Goal: Information Seeking & Learning: Find specific fact

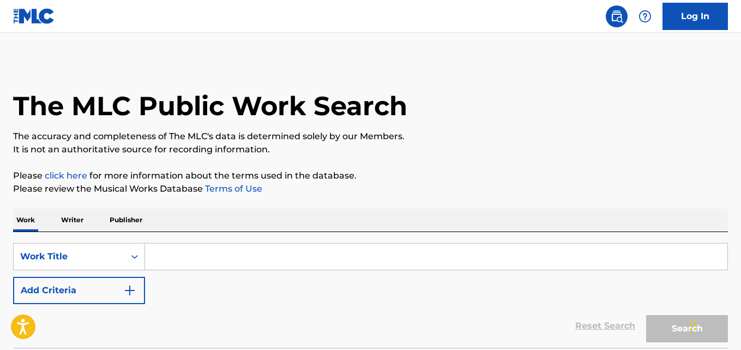
click at [274, 252] on input "Search Form" at bounding box center [436, 256] width 583 height 26
paste input "By The Way"
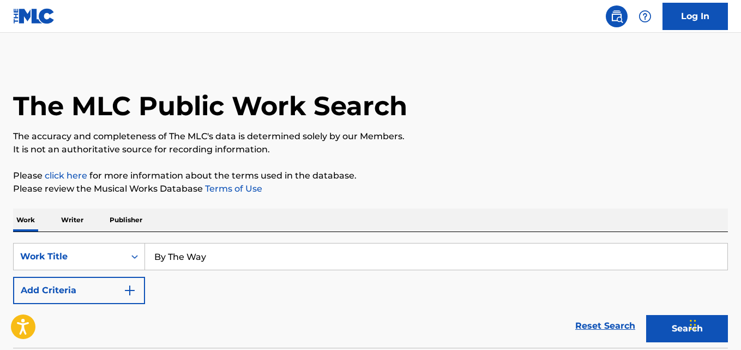
type input "By The Way"
click at [364, 118] on h1 "The MLC Public Work Search" at bounding box center [210, 105] width 394 height 33
click at [112, 288] on button "Add Criteria" at bounding box center [79, 290] width 132 height 27
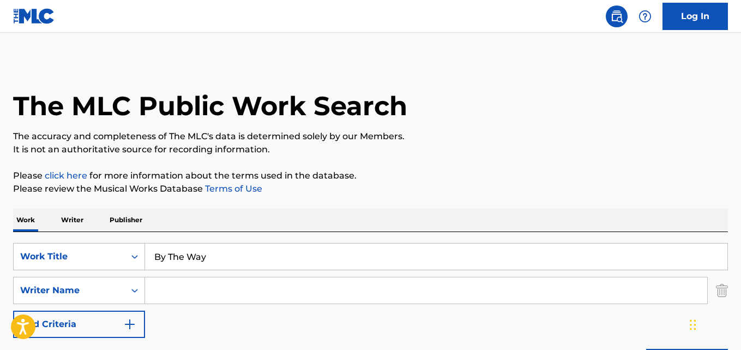
click at [187, 288] on input "Search Form" at bounding box center [426, 290] width 563 height 26
type input "Frusciante"
click at [376, 189] on p "Please review the Musical Works Database Terms of Use" at bounding box center [370, 188] width 715 height 13
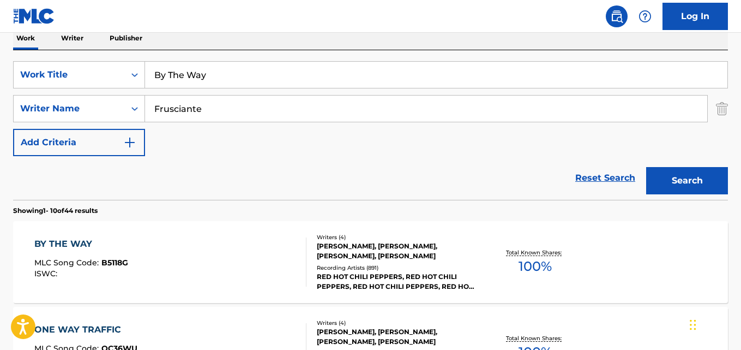
scroll to position [273, 0]
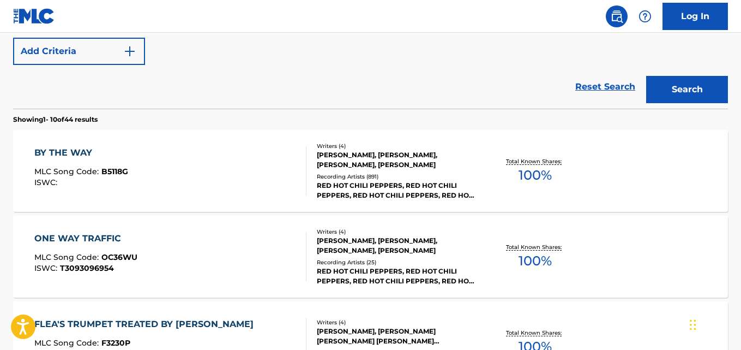
click at [93, 153] on div "BY THE WAY" at bounding box center [81, 152] width 94 height 13
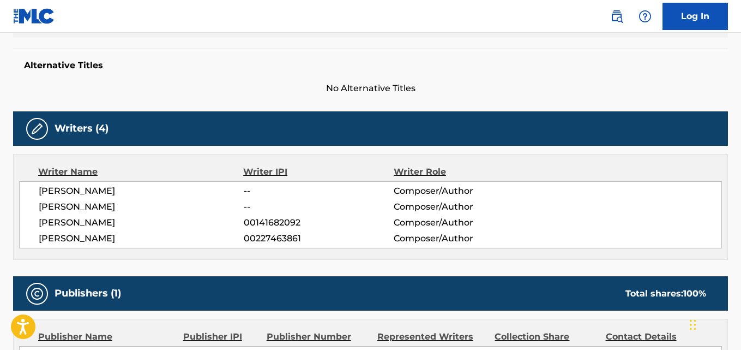
scroll to position [454, 0]
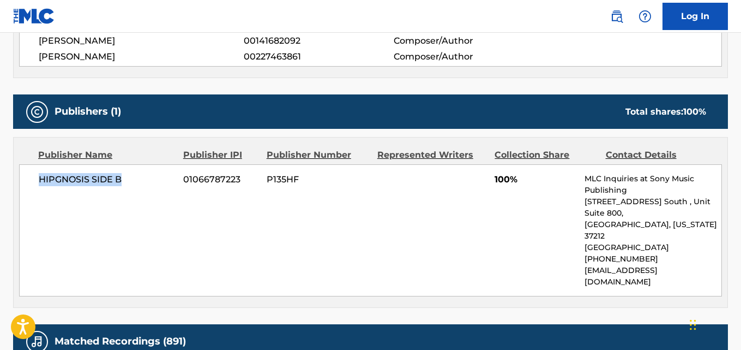
drag, startPoint x: 39, startPoint y: 182, endPoint x: 155, endPoint y: 168, distance: 117.0
click at [155, 168] on div "HIPGNOSIS SIDE B 01066787223 P135HF 100% MLC Inquiries at Sony Music Publishing…" at bounding box center [370, 230] width 703 height 132
copy span "HIPGNOSIS SIDE B"
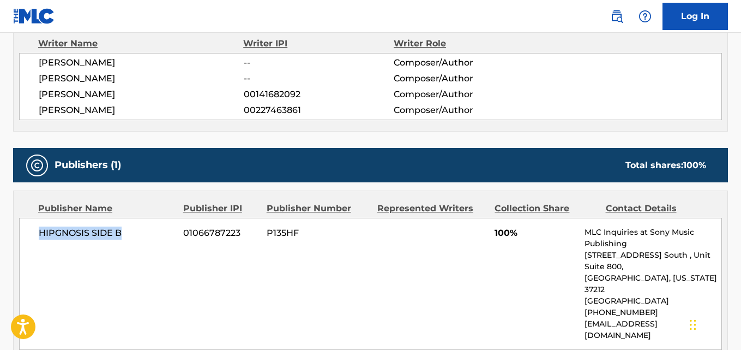
scroll to position [364, 0]
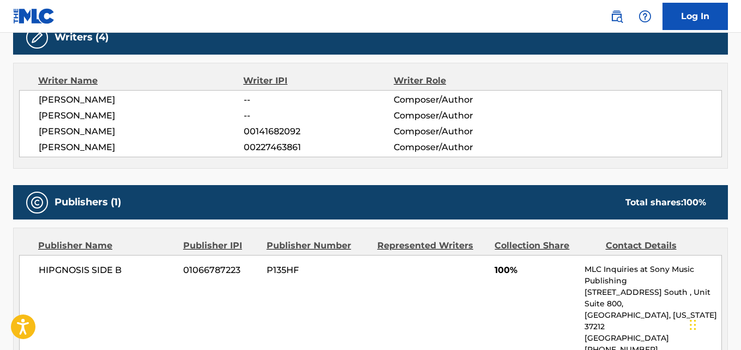
click at [99, 115] on span "[PERSON_NAME]" at bounding box center [141, 115] width 205 height 13
copy span "KIEDIS"
click at [92, 97] on span "[PERSON_NAME]" at bounding box center [141, 99] width 205 height 13
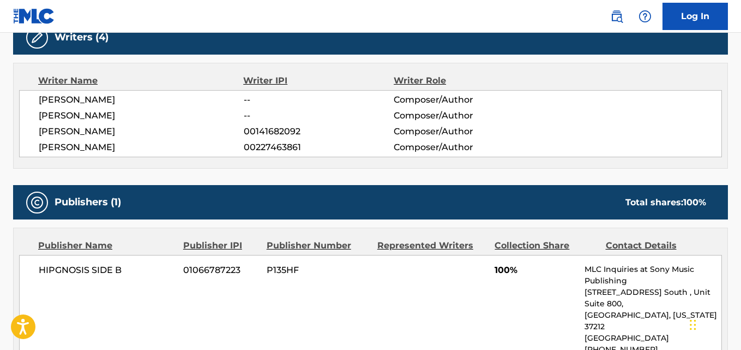
copy span "FRUSCIANTE"
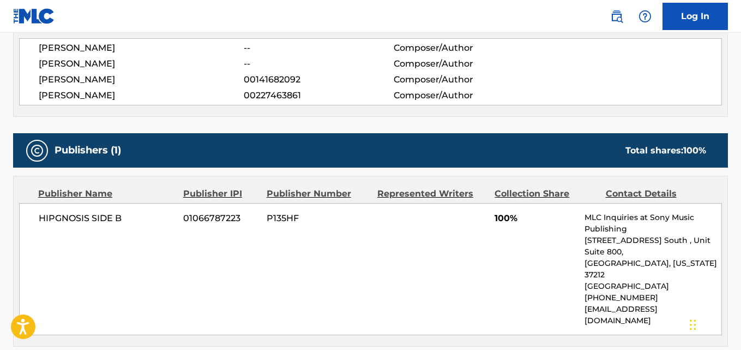
scroll to position [454, 0]
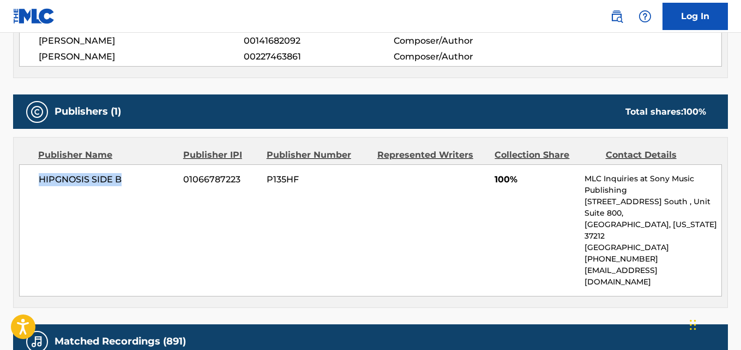
drag, startPoint x: 41, startPoint y: 181, endPoint x: 133, endPoint y: 181, distance: 91.7
click at [133, 181] on span "HIPGNOSIS SIDE B" at bounding box center [107, 179] width 136 height 13
copy span "HIPGNOSIS SIDE B"
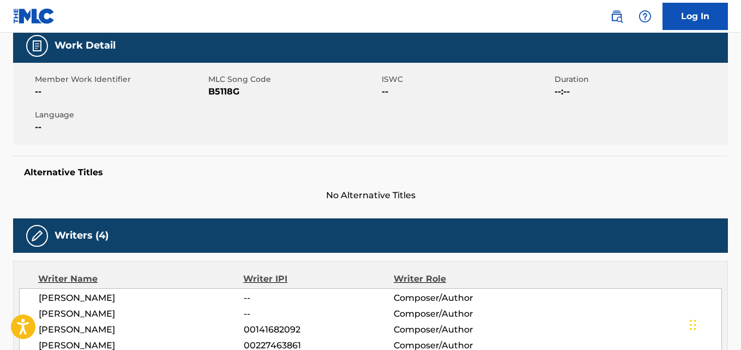
scroll to position [0, 0]
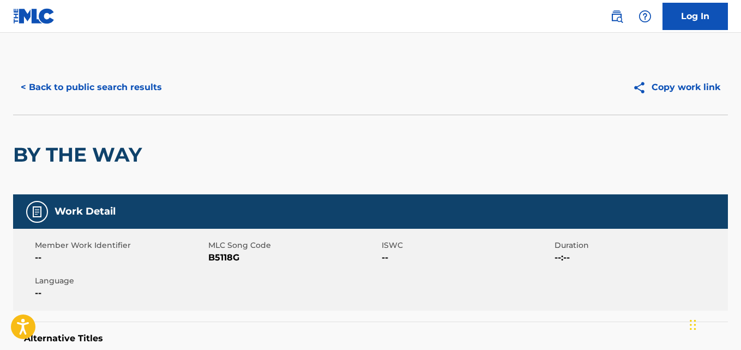
click at [129, 100] on button "< Back to public search results" at bounding box center [91, 87] width 157 height 27
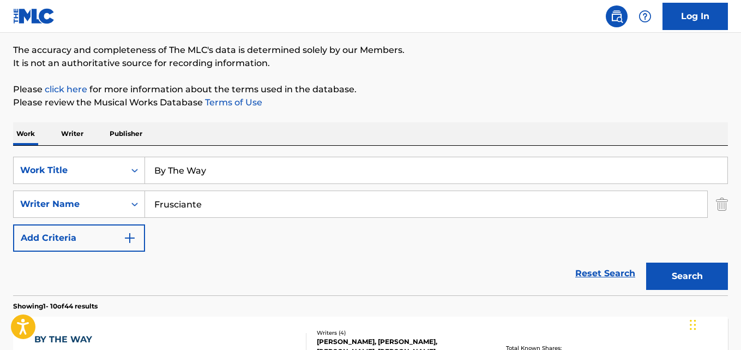
scroll to position [62, 0]
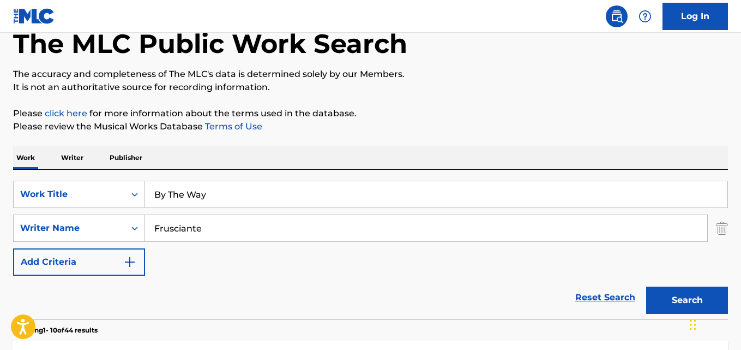
drag, startPoint x: 127, startPoint y: 211, endPoint x: 108, endPoint y: 213, distance: 19.3
click at [108, 213] on div "SearchWithCriteriacb215359-d509-46c4-b954-d0d9050c4c5e Work Title By The Way Se…" at bounding box center [370, 228] width 715 height 95
paste input "The Getaw"
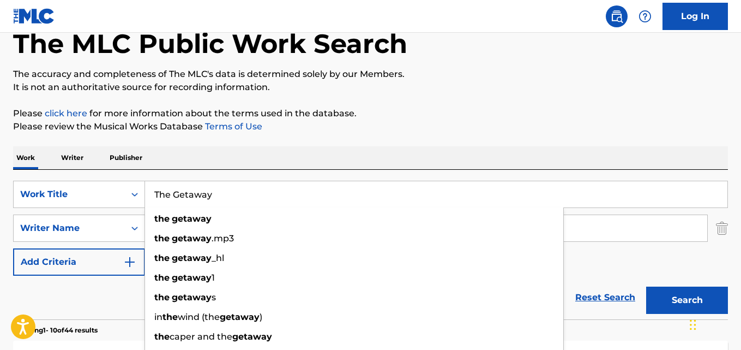
type input "The Getaway"
click at [681, 292] on button "Search" at bounding box center [688, 299] width 82 height 27
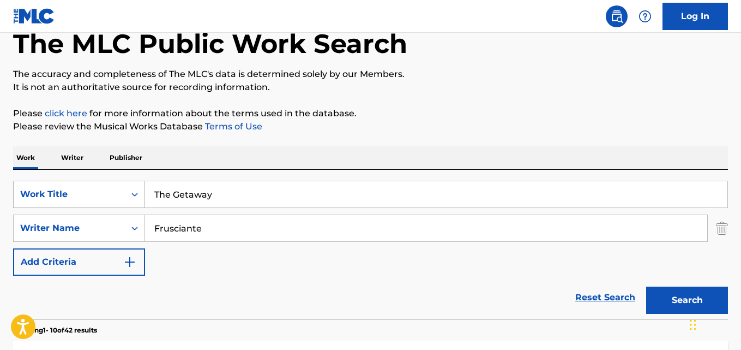
drag, startPoint x: 268, startPoint y: 182, endPoint x: 114, endPoint y: 196, distance: 154.5
click at [114, 196] on div "SearchWithCriteriacb215359-d509-46c4-b954-d0d9050c4c5e Work Title The Getaway" at bounding box center [370, 194] width 715 height 27
click at [240, 191] on input "The Getaway" at bounding box center [436, 194] width 583 height 26
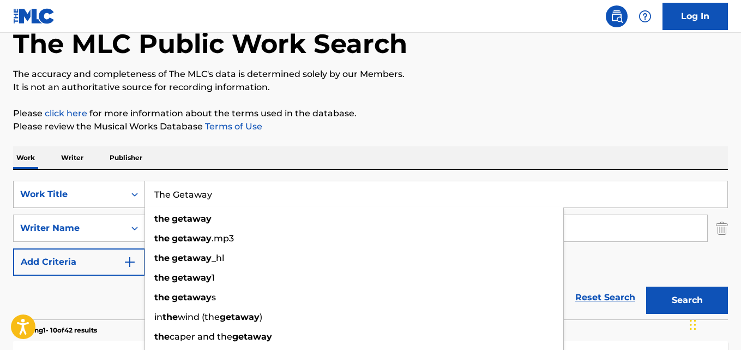
drag, startPoint x: 301, startPoint y: 191, endPoint x: 74, endPoint y: 201, distance: 227.2
click at [74, 201] on div "SearchWithCriteriacb215359-d509-46c4-b954-d0d9050c4c5e Work Title The Getaway t…" at bounding box center [370, 194] width 715 height 27
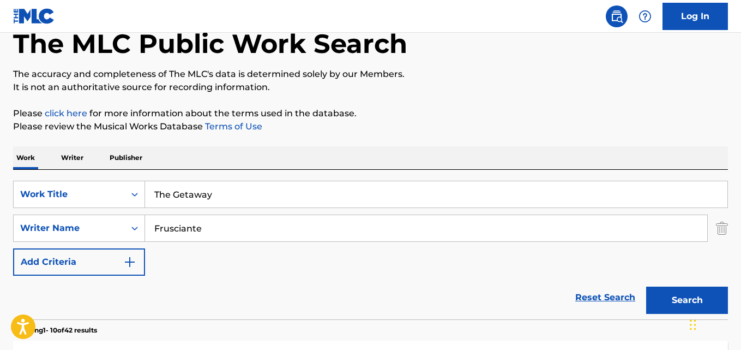
click at [692, 310] on div "Chat Widget" at bounding box center [714, 323] width 55 height 52
drag, startPoint x: 199, startPoint y: 232, endPoint x: 112, endPoint y: 235, distance: 86.3
click at [112, 235] on div "SearchWithCriteriac5702520-0057-4966-b44c-e3e38f355150 Writer Name Frusciante" at bounding box center [370, 227] width 715 height 27
paste input "BALZARY"
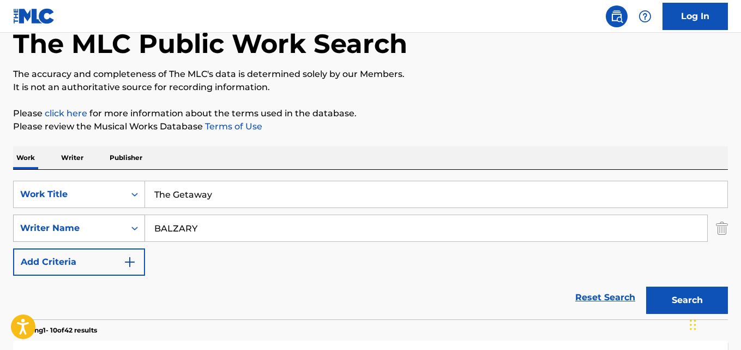
click at [647, 286] on button "Search" at bounding box center [688, 299] width 82 height 27
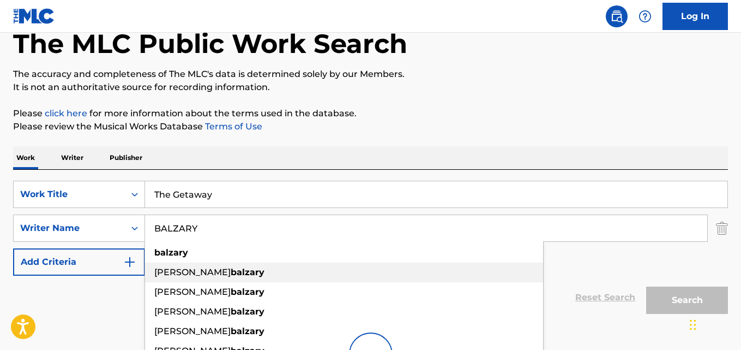
click at [235, 282] on div "[PERSON_NAME]" at bounding box center [344, 272] width 398 height 20
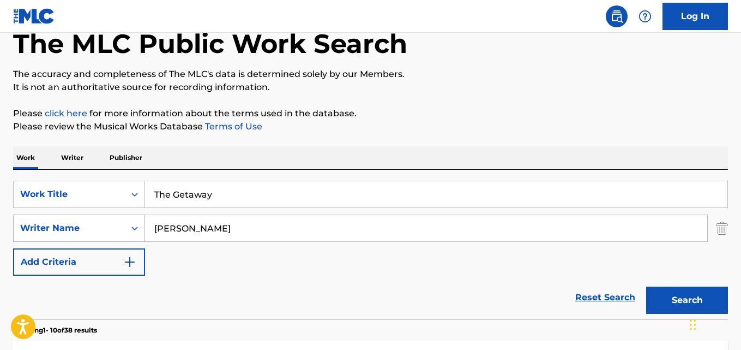
drag, startPoint x: 278, startPoint y: 235, endPoint x: 145, endPoint y: 235, distance: 133.7
click at [145, 235] on div "SearchWithCriteriac5702520-0057-4966-b44c-e3e38f355150 Writer Name [PERSON_NAME]" at bounding box center [370, 227] width 715 height 27
paste input "BALZARY"
type input "BALZARY"
click at [647, 286] on button "Search" at bounding box center [688, 299] width 82 height 27
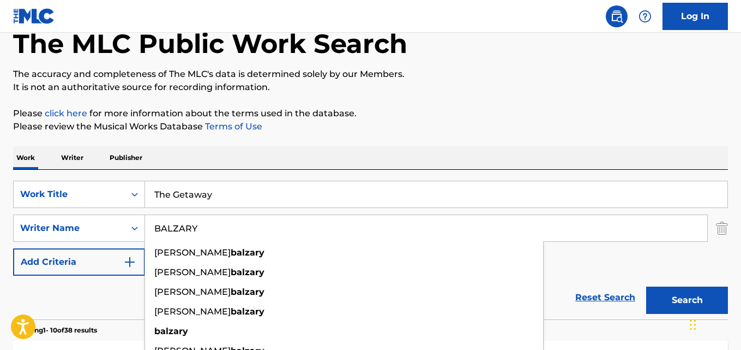
click at [298, 174] on div "SearchWithCriteriacb215359-d509-46c4-b954-d0d9050c4c5e Work Title The Getaway S…" at bounding box center [370, 244] width 715 height 149
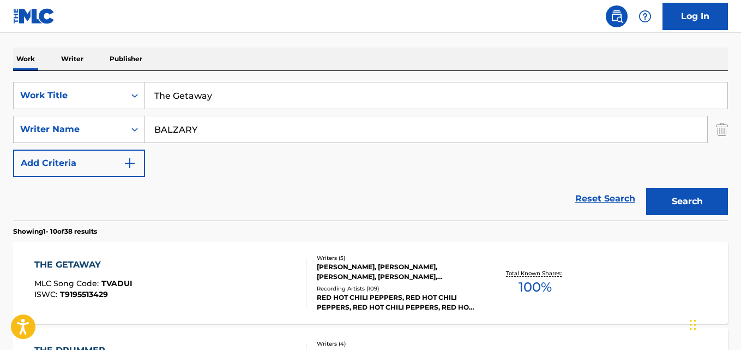
scroll to position [244, 0]
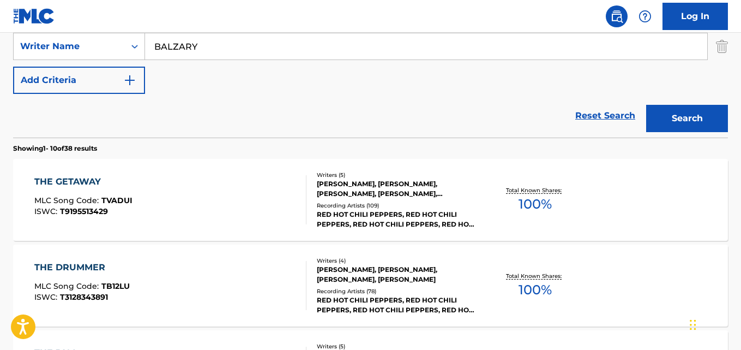
click at [290, 140] on section "Showing 1 - 10 of 38 results" at bounding box center [370, 145] width 715 height 16
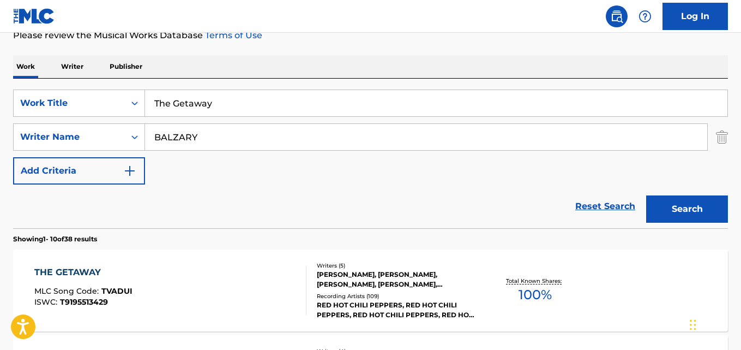
click at [82, 265] on div "THE GETAWAY MLC Song Code : TVADUI ISWC : T9195513429 Writers ( 5 ) [PERSON_NAM…" at bounding box center [370, 290] width 715 height 82
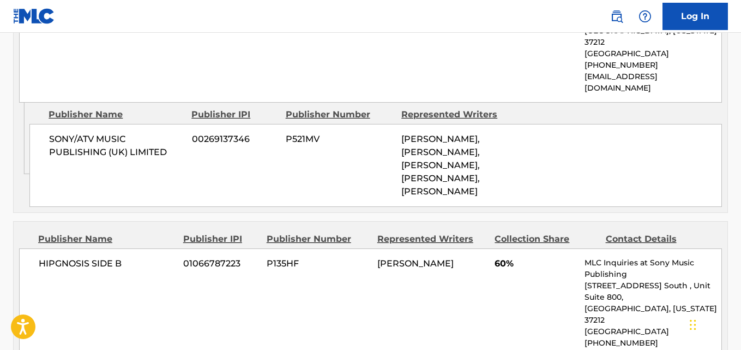
scroll to position [727, 0]
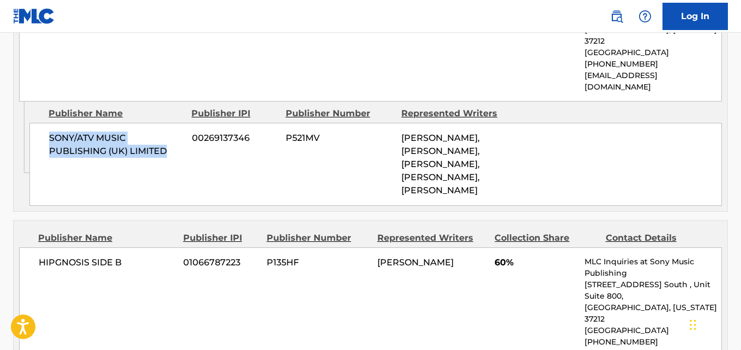
drag, startPoint x: 44, startPoint y: 118, endPoint x: 172, endPoint y: 132, distance: 128.4
click at [172, 132] on div "SONY/ATV MUSIC PUBLISHING (UK) LIMITED 00269137346 P521MV [PERSON_NAME], [PERSO…" at bounding box center [375, 164] width 693 height 83
copy span "SONY/ATV MUSIC PUBLISHING (UK) LIMITED"
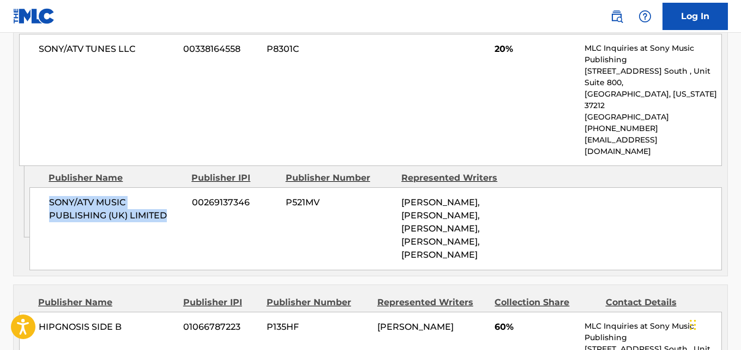
scroll to position [637, 0]
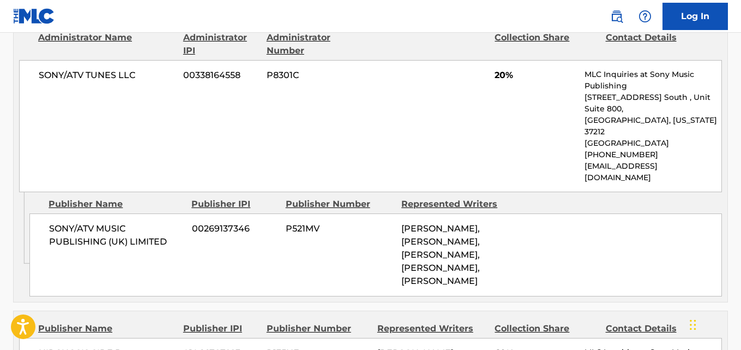
click at [498, 79] on span "20%" at bounding box center [536, 75] width 82 height 13
copy span "20"
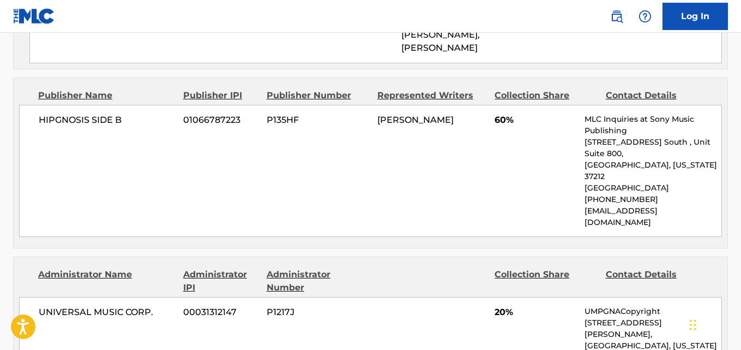
scroll to position [910, 0]
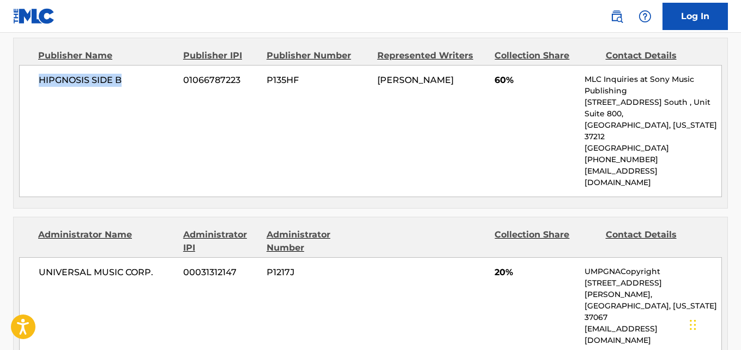
drag, startPoint x: 31, startPoint y: 74, endPoint x: 152, endPoint y: 74, distance: 121.1
click at [152, 74] on div "HIPGNOSIS SIDE B 01066787223 P135HF [PERSON_NAME] 60% MLC Inquiries at Sony Mus…" at bounding box center [370, 131] width 703 height 132
copy span "HIPGNOSIS SIDE B"
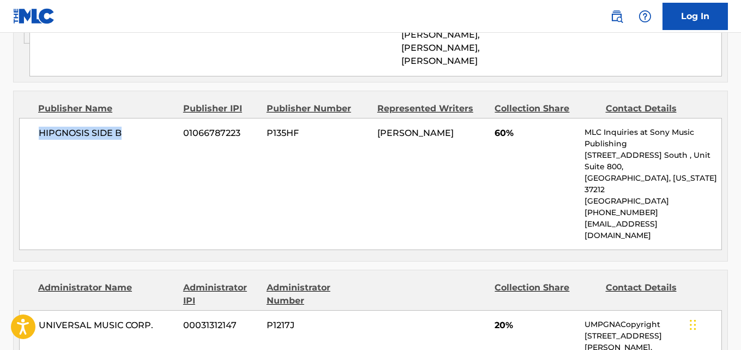
scroll to position [818, 0]
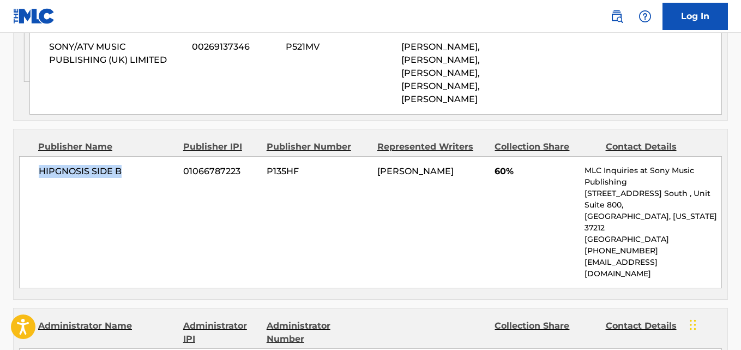
copy span "HIPGNOSIS SIDE B"
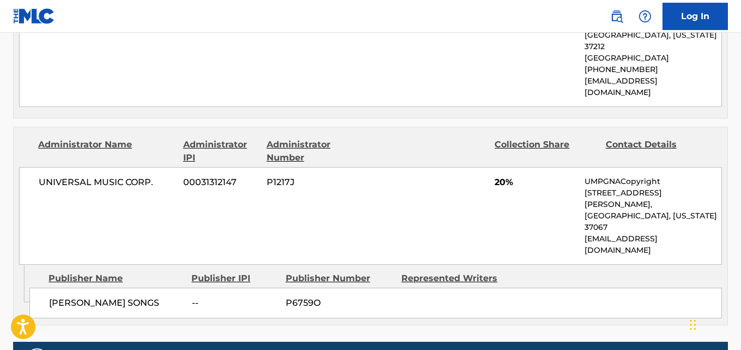
scroll to position [1000, 0]
drag, startPoint x: 49, startPoint y: 234, endPoint x: 137, endPoint y: 234, distance: 88.9
click at [137, 287] on div "[PERSON_NAME] SONGS -- P6759O" at bounding box center [375, 302] width 693 height 31
copy span "[PERSON_NAME] SONGS"
click at [497, 175] on span "20%" at bounding box center [536, 181] width 82 height 13
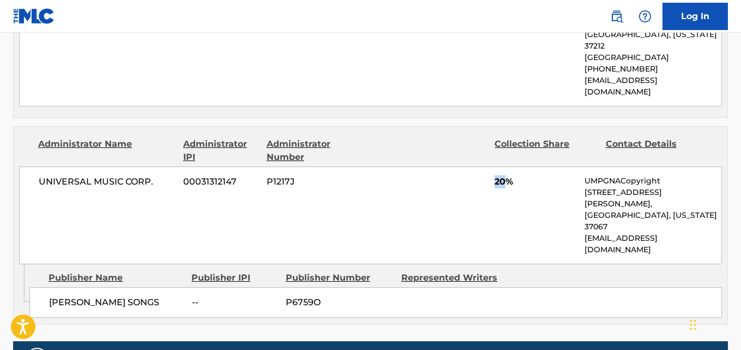
click at [497, 175] on span "20%" at bounding box center [536, 181] width 82 height 13
click at [325, 174] on div "UNIVERSAL MUSIC CORP. 00031312147 P1217J 20% UMPGNACopyright [STREET_ADDRESS][P…" at bounding box center [370, 215] width 703 height 98
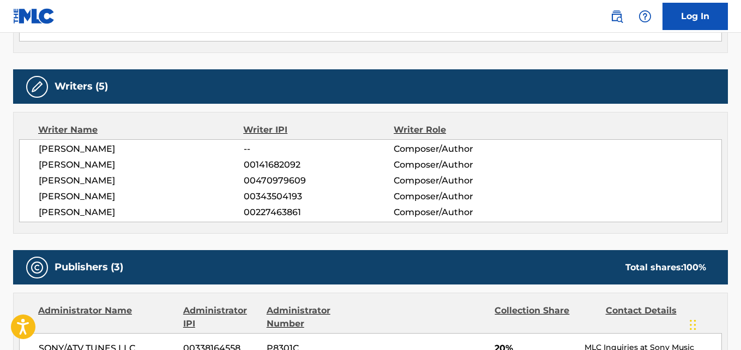
scroll to position [0, 0]
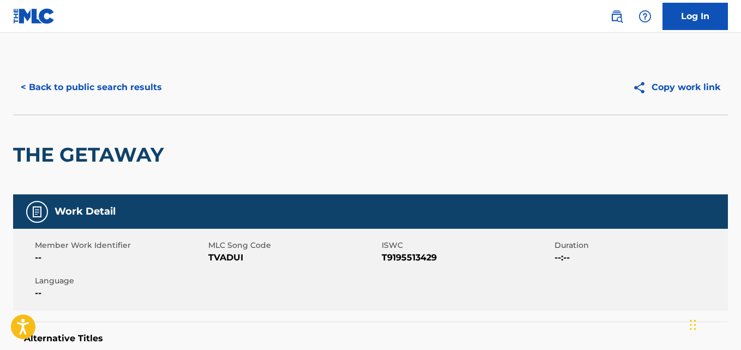
click at [154, 98] on button "< Back to public search results" at bounding box center [91, 87] width 157 height 27
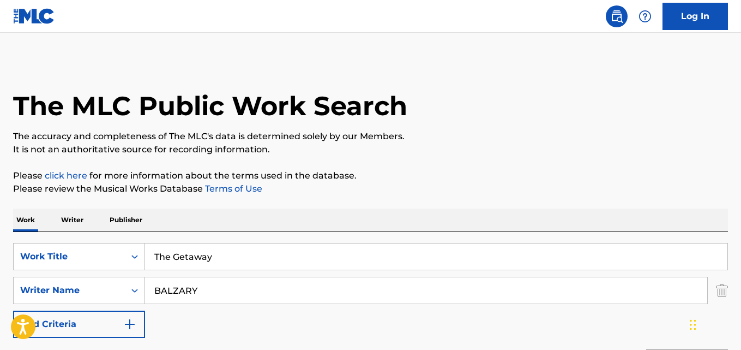
scroll to position [153, 0]
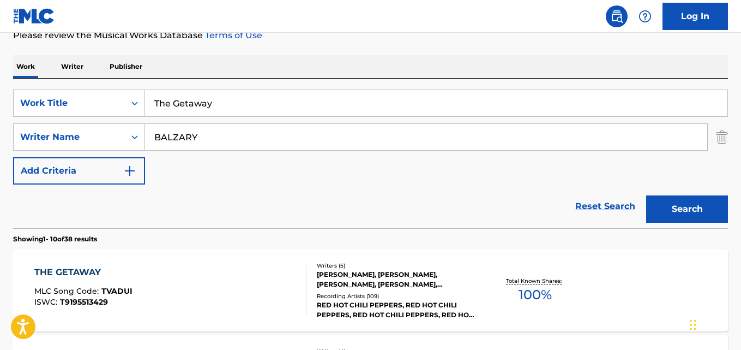
click at [609, 199] on link "Reset Search" at bounding box center [605, 206] width 71 height 24
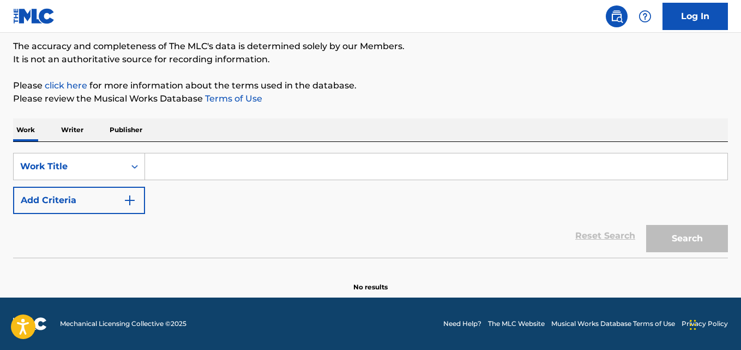
click at [246, 154] on input "Search Form" at bounding box center [436, 166] width 583 height 26
paste input "The Hunter"
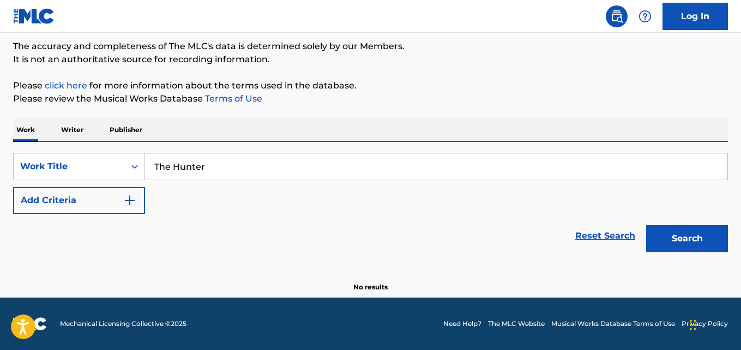
type input "The Hunter"
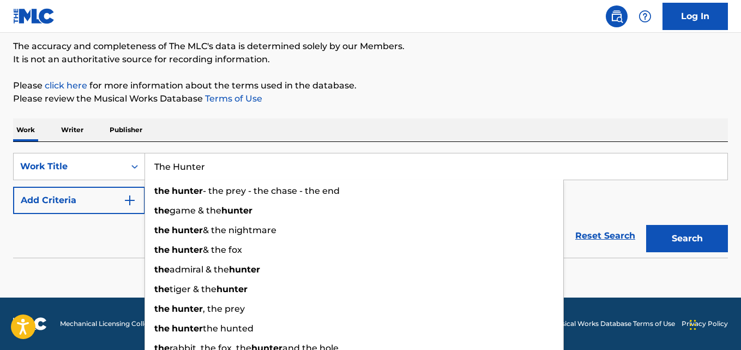
click at [264, 116] on div "The MLC Public Work Search The accuracy and completeness of The MLC's data is d…" at bounding box center [370, 131] width 741 height 322
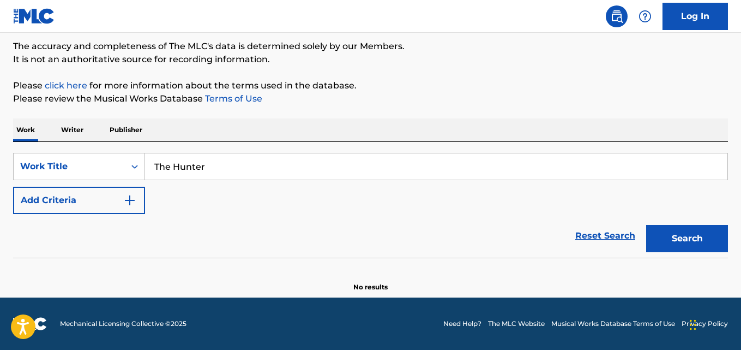
drag, startPoint x: 124, startPoint y: 212, endPoint x: 139, endPoint y: 212, distance: 14.2
click at [128, 212] on button "Add Criteria" at bounding box center [79, 200] width 132 height 27
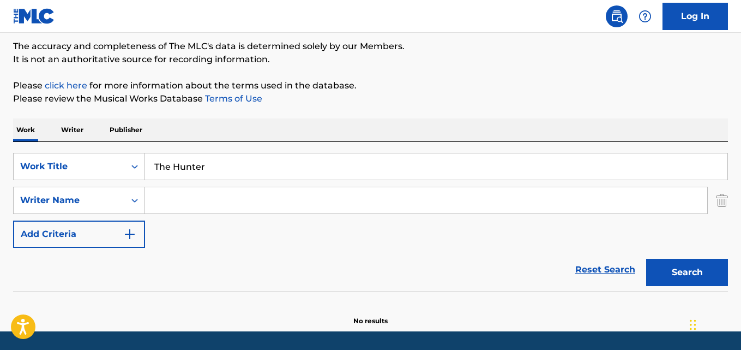
click at [193, 211] on input "Search Form" at bounding box center [426, 200] width 563 height 26
type input "BALZARY"
click at [677, 277] on button "Search" at bounding box center [688, 272] width 82 height 27
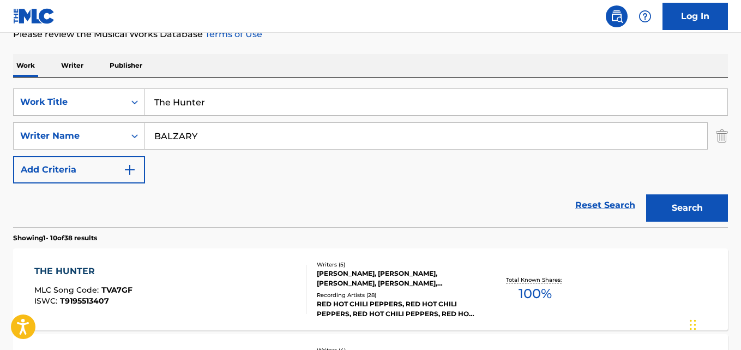
scroll to position [181, 0]
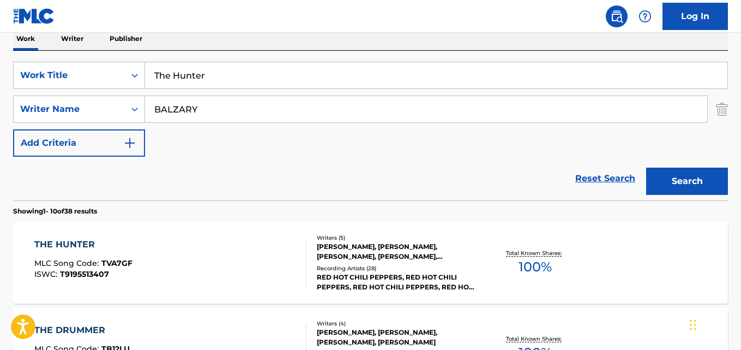
click at [80, 243] on div "THE HUNTER" at bounding box center [83, 244] width 98 height 13
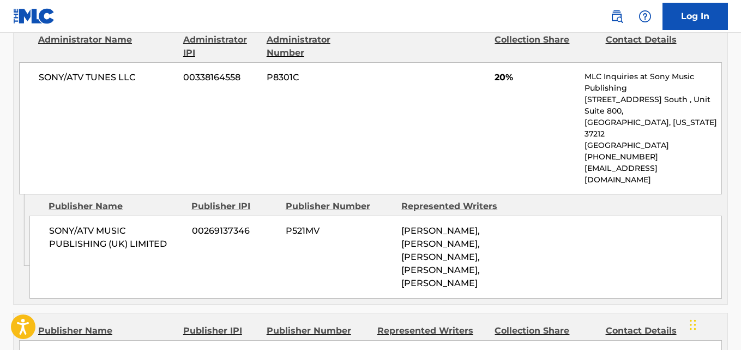
scroll to position [637, 0]
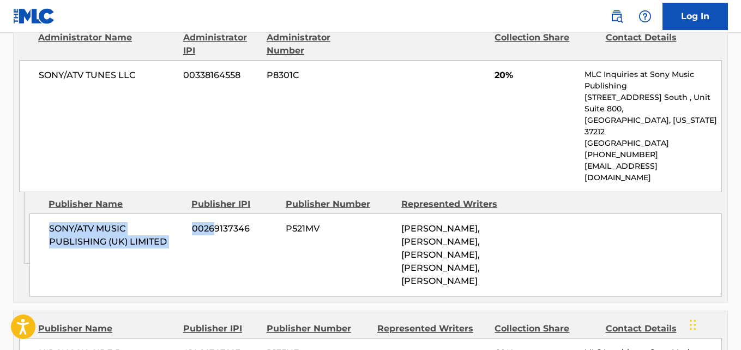
drag, startPoint x: 45, startPoint y: 206, endPoint x: 217, endPoint y: 225, distance: 172.4
click at [217, 225] on div "SONY/ATV MUSIC PUBLISHING (UK) LIMITED 00269137346 P521MV [PERSON_NAME], [PERSO…" at bounding box center [375, 254] width 693 height 83
click at [156, 241] on div "SONY/ATV MUSIC PUBLISHING (UK) LIMITED 00269137346 P521MV [PERSON_NAME], [PERSO…" at bounding box center [375, 254] width 693 height 83
drag, startPoint x: 47, startPoint y: 207, endPoint x: 168, endPoint y: 221, distance: 121.3
click at [168, 221] on div "SONY/ATV MUSIC PUBLISHING (UK) LIMITED 00269137346 P521MV [PERSON_NAME], [PERSO…" at bounding box center [375, 254] width 693 height 83
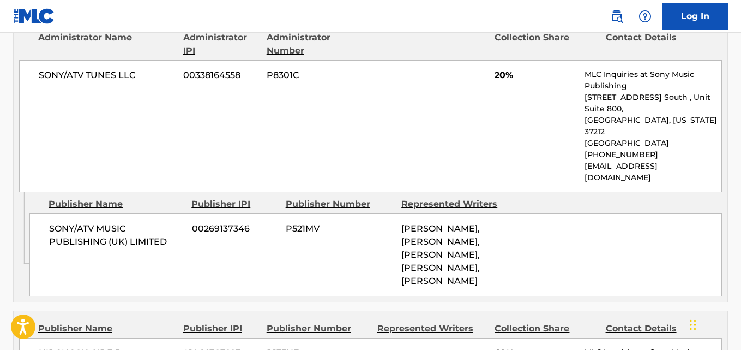
click at [500, 75] on span "20%" at bounding box center [536, 75] width 82 height 13
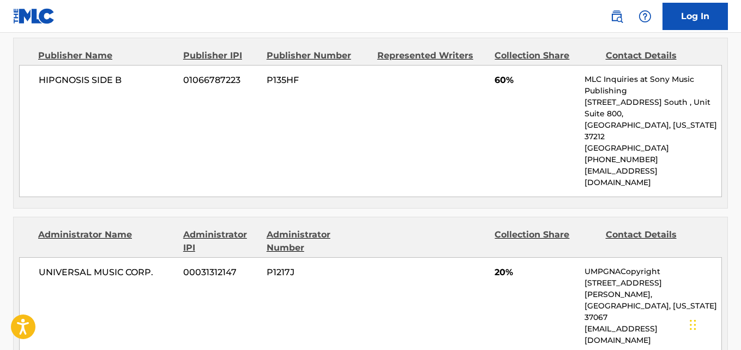
scroll to position [818, 0]
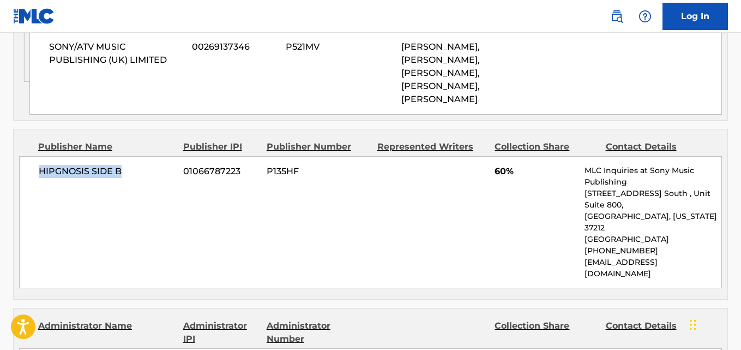
drag, startPoint x: 33, startPoint y: 164, endPoint x: 139, endPoint y: 164, distance: 105.8
click at [139, 164] on div "HIPGNOSIS SIDE B 01066787223 P135HF 60% MLC Inquiries at Sony Music Publishing …" at bounding box center [370, 222] width 703 height 132
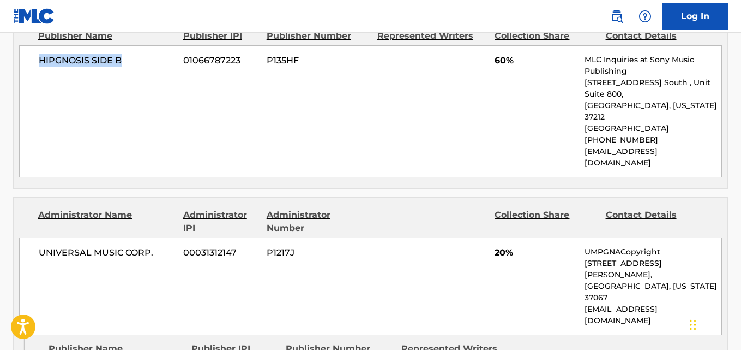
scroll to position [1000, 0]
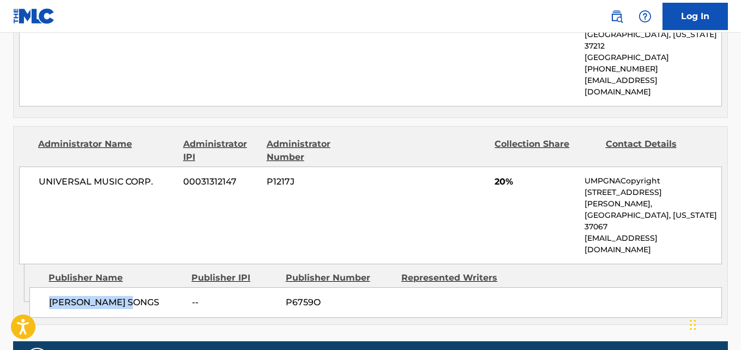
drag, startPoint x: 47, startPoint y: 235, endPoint x: 140, endPoint y: 235, distance: 93.3
click at [140, 287] on div "[PERSON_NAME] SONGS -- P6759O" at bounding box center [375, 302] width 693 height 31
click at [498, 175] on span "20%" at bounding box center [536, 181] width 82 height 13
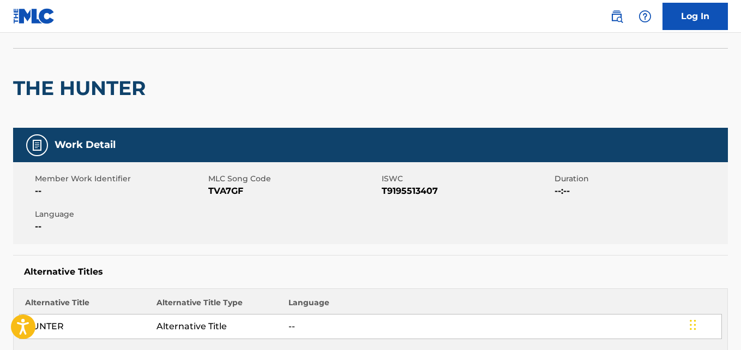
scroll to position [0, 0]
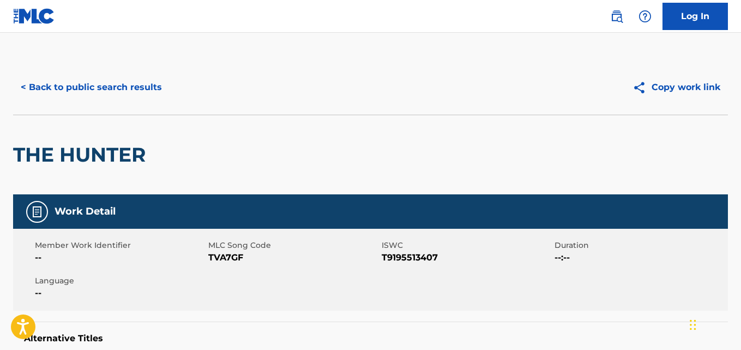
click at [134, 82] on button "< Back to public search results" at bounding box center [91, 87] width 157 height 27
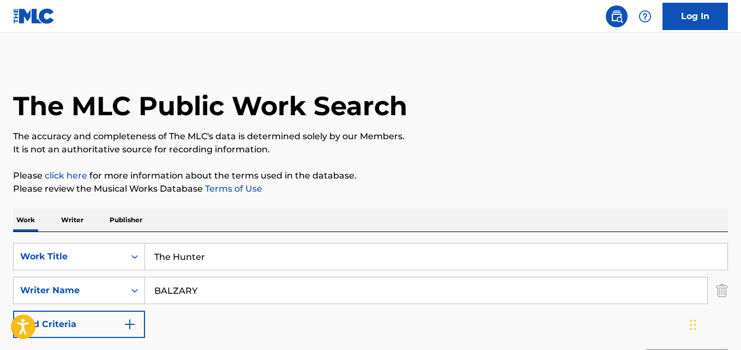
scroll to position [181, 0]
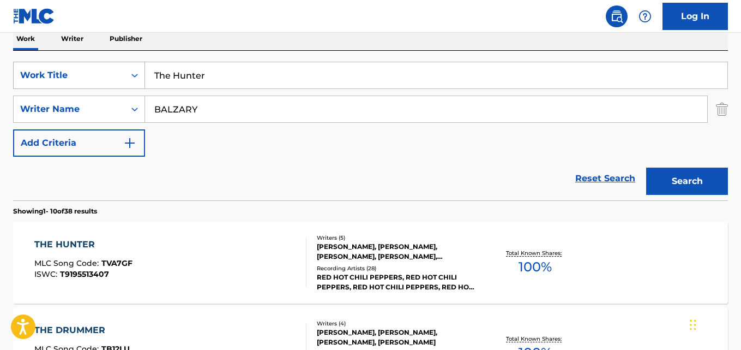
drag, startPoint x: 181, startPoint y: 81, endPoint x: 123, endPoint y: 81, distance: 57.8
click at [123, 81] on div "SearchWithCriteriacb215359-d509-46c4-b954-d0d9050c4c5e Work Title The Hunter" at bounding box center [370, 75] width 715 height 27
paste input "We Turn Red"
type input "We Turn Red"
click at [647, 168] on button "Search" at bounding box center [688, 181] width 82 height 27
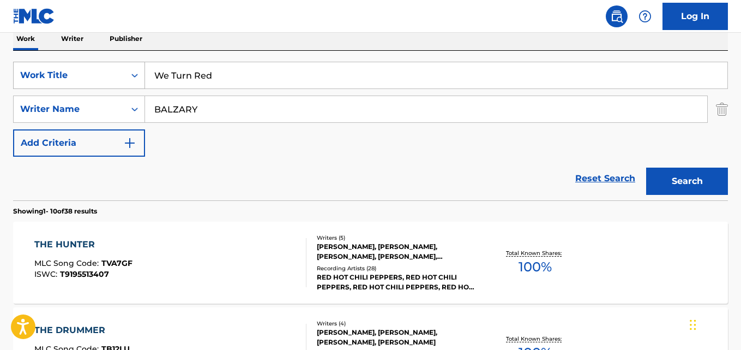
scroll to position [159, 0]
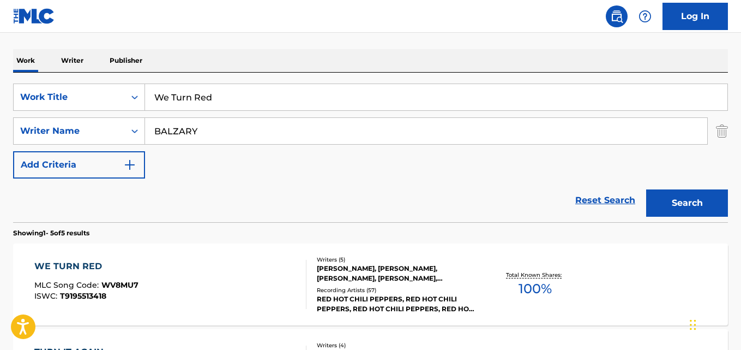
click at [231, 201] on div "Reset Search Search" at bounding box center [370, 200] width 715 height 44
click at [89, 268] on div "WE TURN RED" at bounding box center [86, 266] width 104 height 13
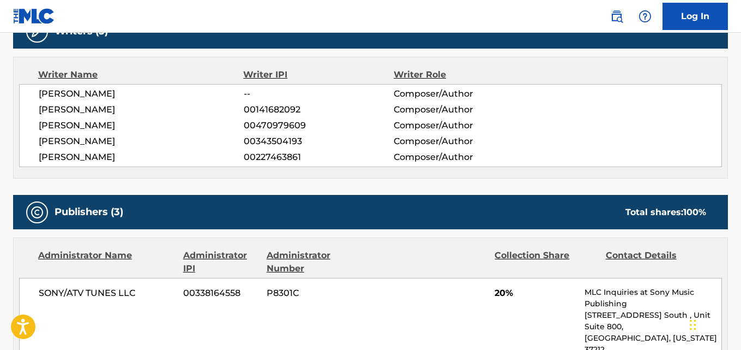
scroll to position [546, 0]
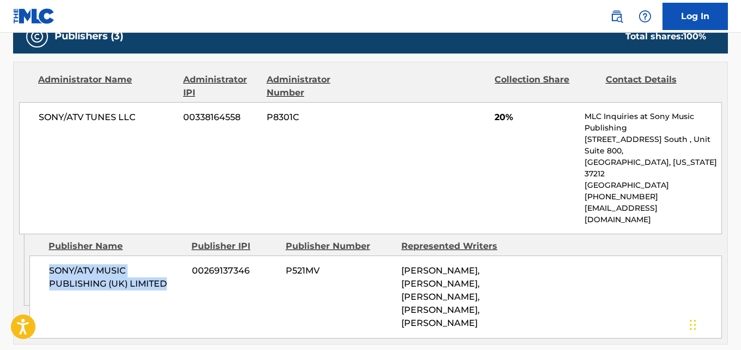
drag, startPoint x: 47, startPoint y: 247, endPoint x: 188, endPoint y: 257, distance: 141.1
click at [188, 257] on div "SONY/ATV MUSIC PUBLISHING (UK) LIMITED 00269137346 P521MV [PERSON_NAME], [PERSO…" at bounding box center [375, 296] width 693 height 83
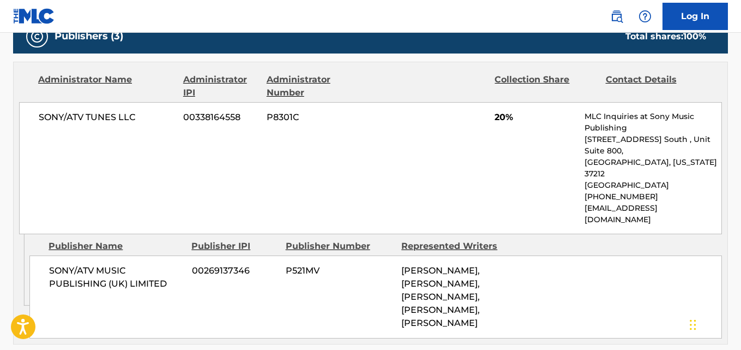
click at [498, 121] on span "20%" at bounding box center [536, 117] width 82 height 13
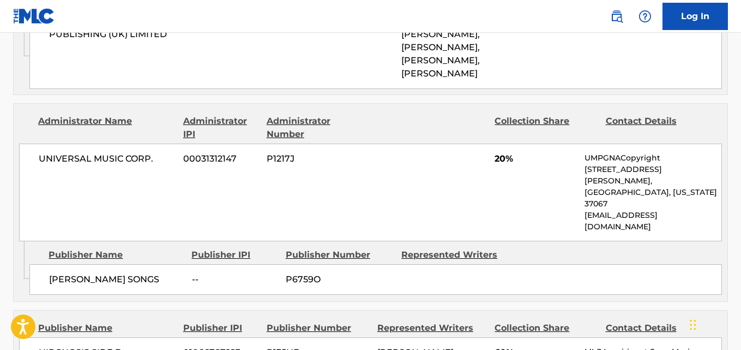
scroll to position [818, 0]
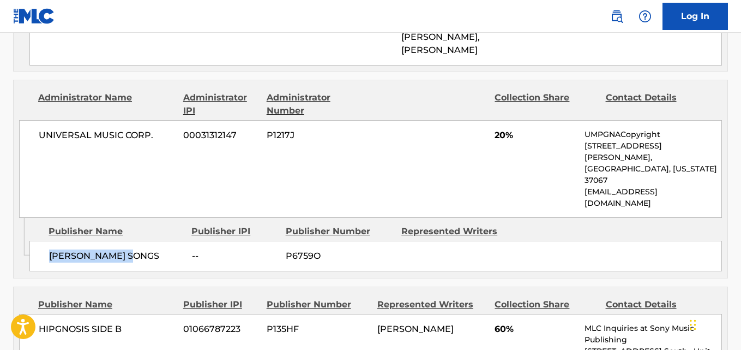
drag, startPoint x: 51, startPoint y: 219, endPoint x: 141, endPoint y: 222, distance: 90.1
click at [141, 241] on div "[PERSON_NAME] SONGS -- P6759O" at bounding box center [375, 256] width 693 height 31
click at [491, 121] on div "UNIVERSAL MUSIC CORP. 00031312147 P1217J 20% UMPGNACopyright [STREET_ADDRESS][P…" at bounding box center [370, 169] width 703 height 98
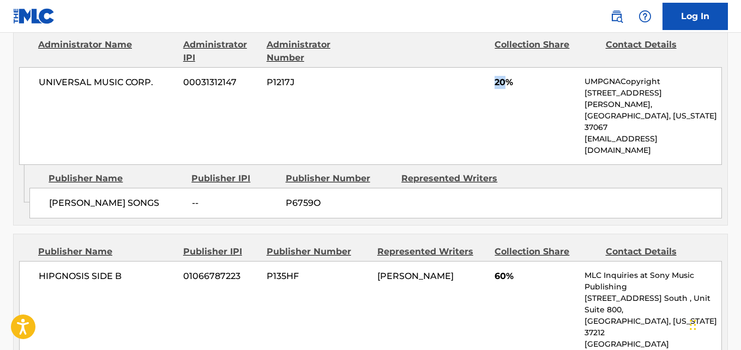
scroll to position [910, 0]
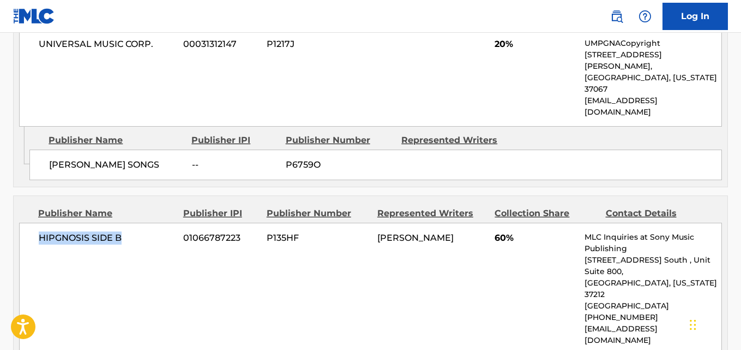
drag, startPoint x: 35, startPoint y: 196, endPoint x: 229, endPoint y: 248, distance: 199.8
click at [135, 223] on div "HIPGNOSIS SIDE B 01066787223 P135HF [PERSON_NAME] 60% MLC Inquiries at Sony Mus…" at bounding box center [370, 289] width 703 height 132
